Goal: Use online tool/utility: Utilize a website feature to perform a specific function

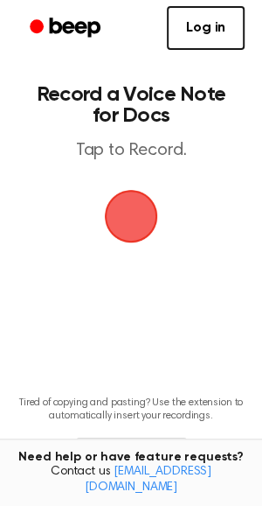
click at [121, 226] on span "button" at bounding box center [131, 216] width 53 height 53
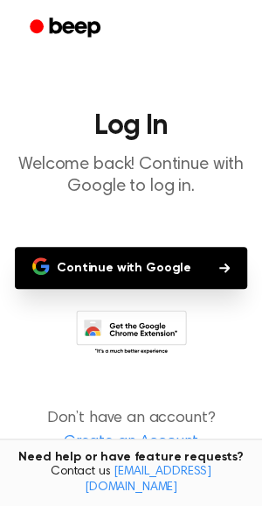
click at [156, 266] on button "Continue with Google" at bounding box center [131, 268] width 233 height 42
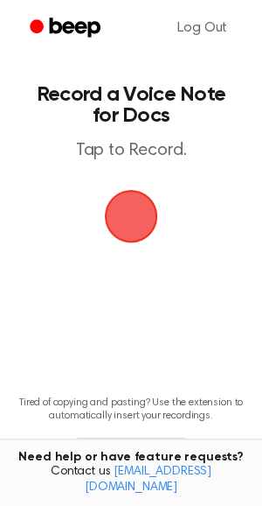
click at [122, 211] on span "button" at bounding box center [131, 216] width 49 height 49
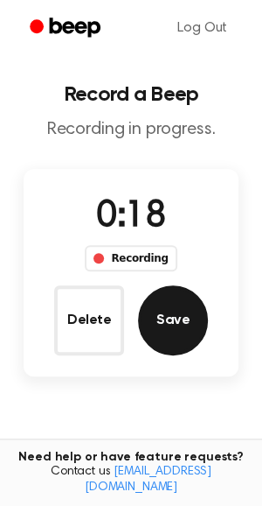
click at [175, 327] on button "Save" at bounding box center [173, 320] width 70 height 70
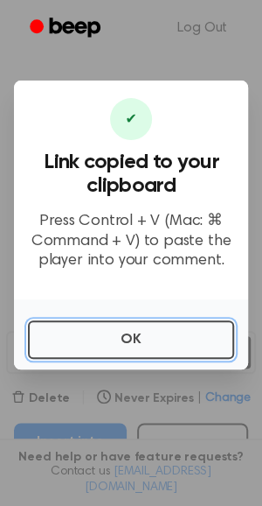
click at [175, 327] on button "OK" at bounding box center [131, 339] width 206 height 38
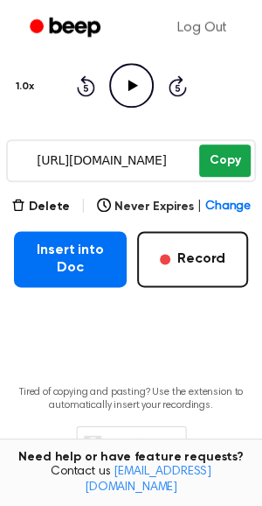
scroll to position [192, 0]
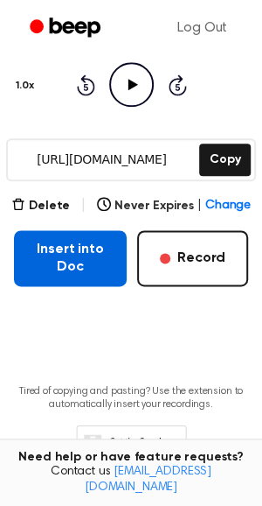
click at [94, 265] on button "Insert into Doc" at bounding box center [70, 258] width 113 height 56
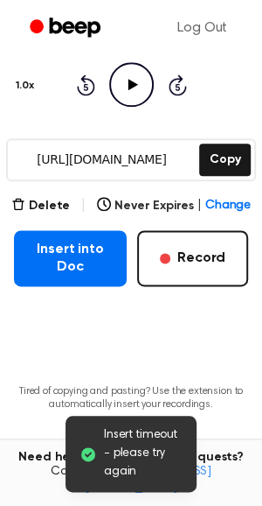
click at [161, 458] on span "Insert timeout - please try again" at bounding box center [143, 453] width 79 height 55
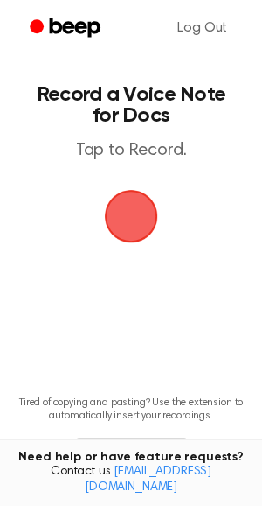
click at [135, 220] on span "button" at bounding box center [131, 216] width 49 height 49
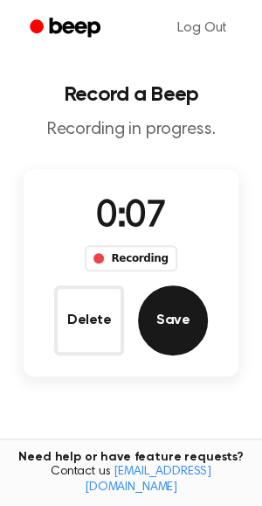
click at [181, 329] on button "Save" at bounding box center [173, 320] width 70 height 70
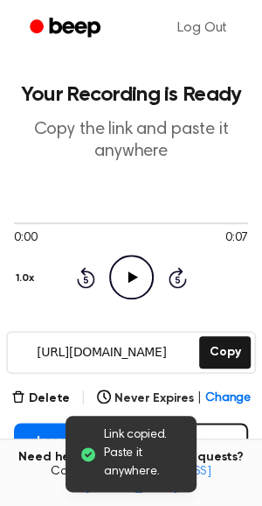
click at [124, 279] on icon "Play Audio" at bounding box center [131, 277] width 45 height 45
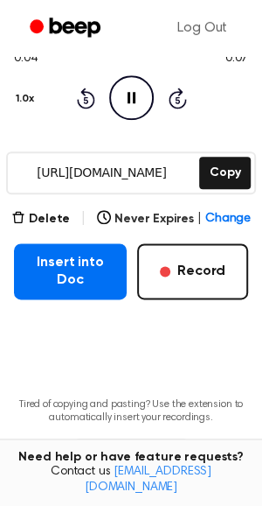
scroll to position [192, 0]
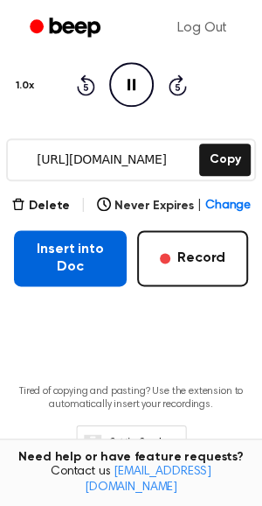
click at [96, 256] on button "Insert into Doc" at bounding box center [70, 258] width 113 height 56
